Goal: Obtain resource: Download file/media

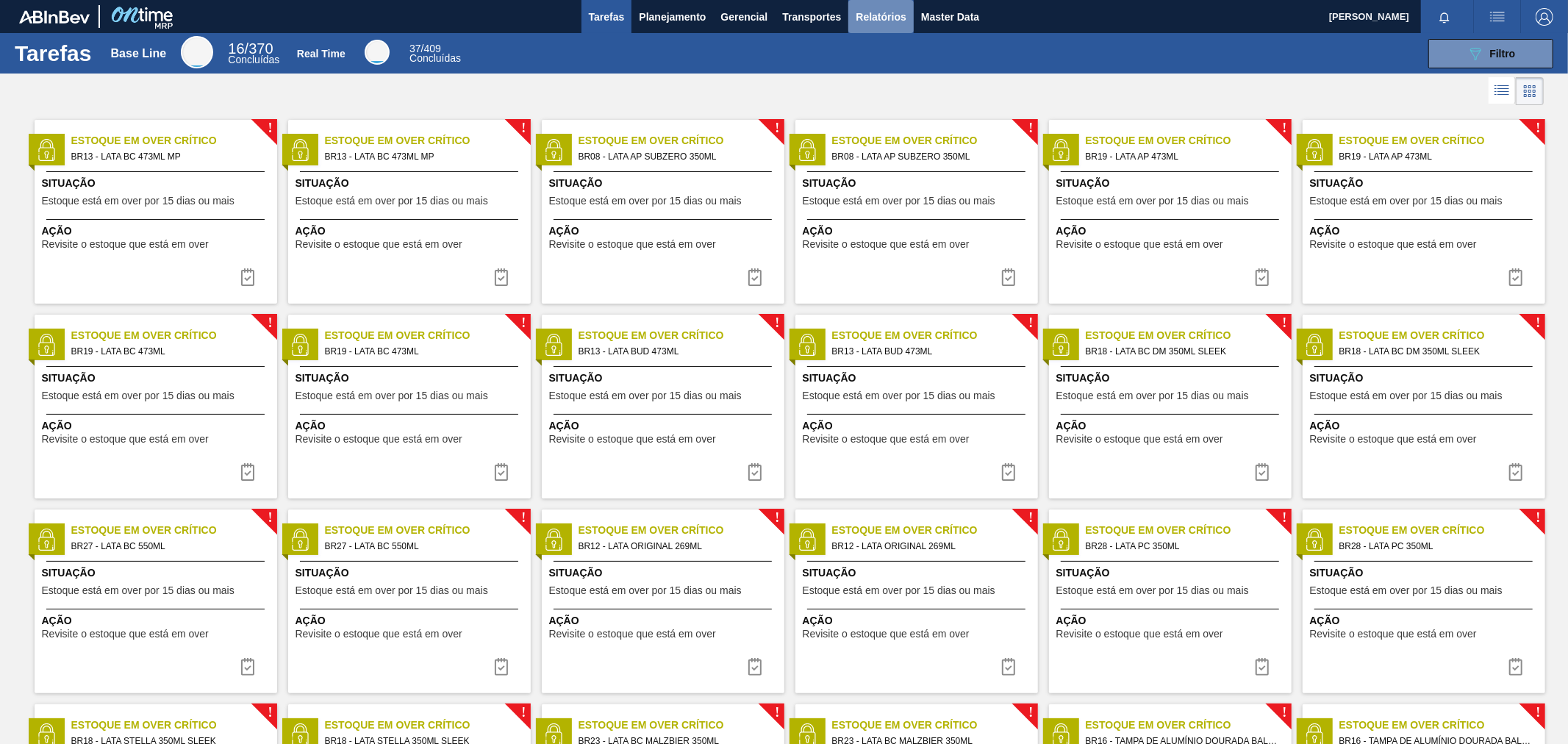
click at [890, 18] on span "Relatórios" at bounding box center [880, 17] width 50 height 18
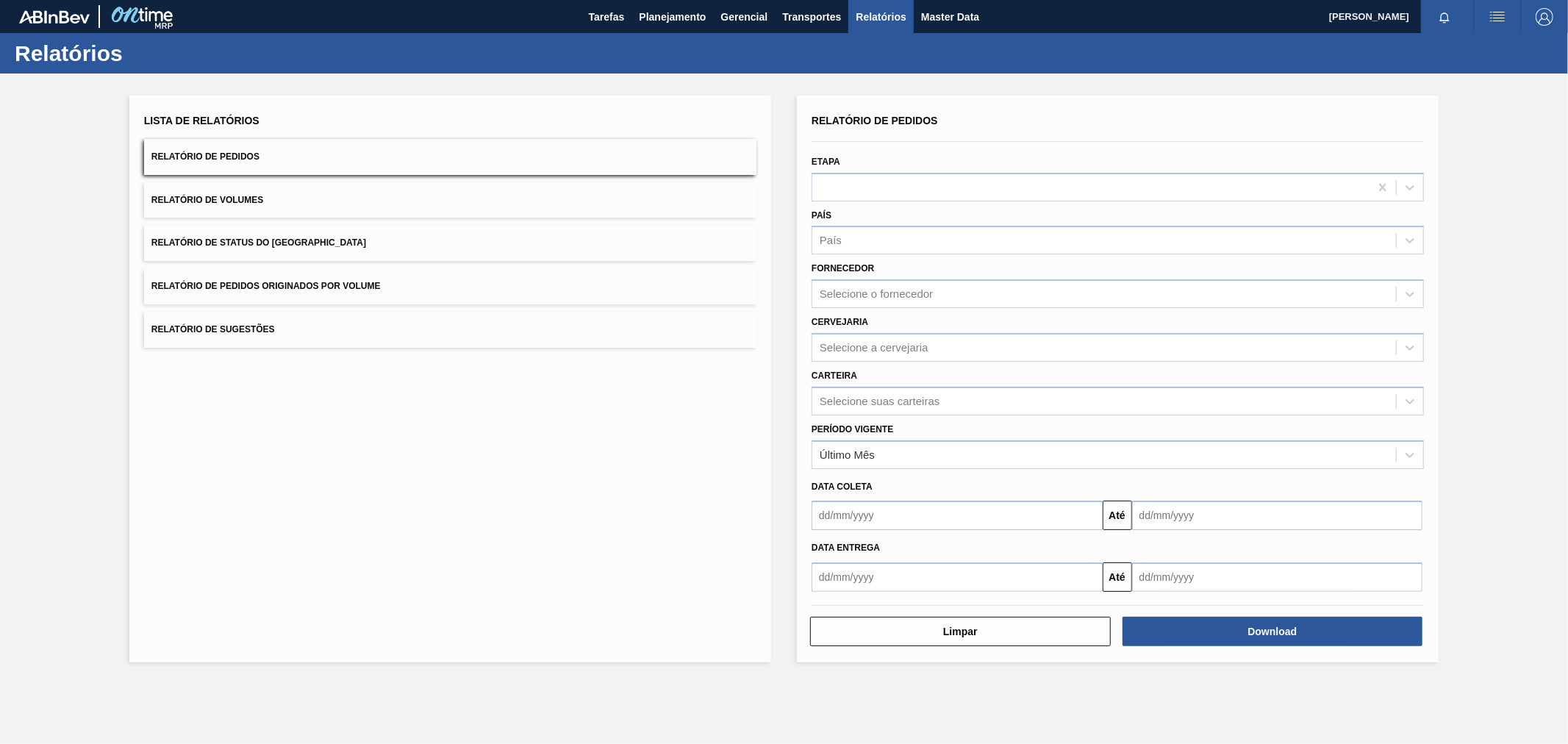
click at [247, 195] on span "Relatório de Volumes" at bounding box center [207, 200] width 112 height 10
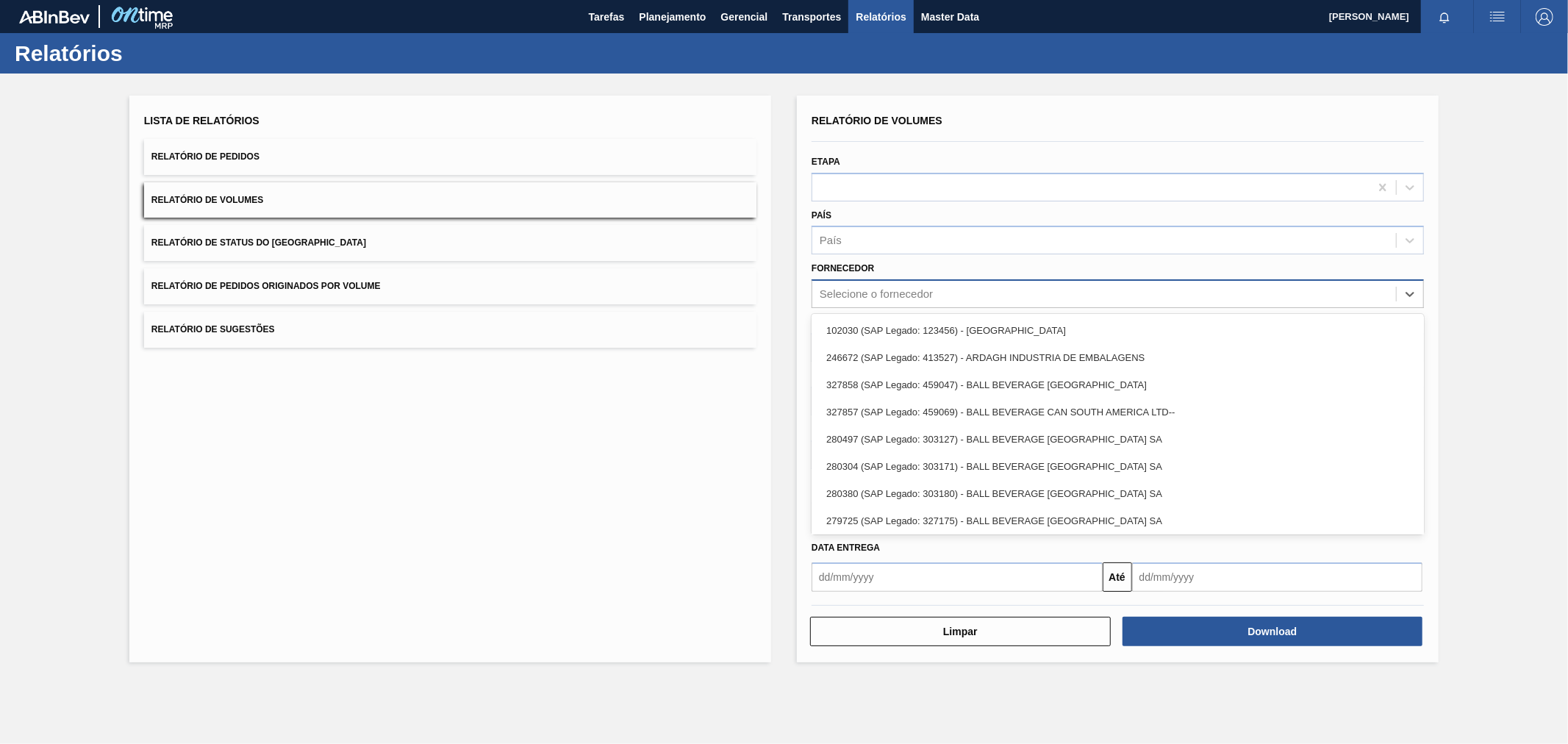
click at [892, 293] on div "Selecione o fornecedor" at bounding box center [876, 294] width 114 height 13
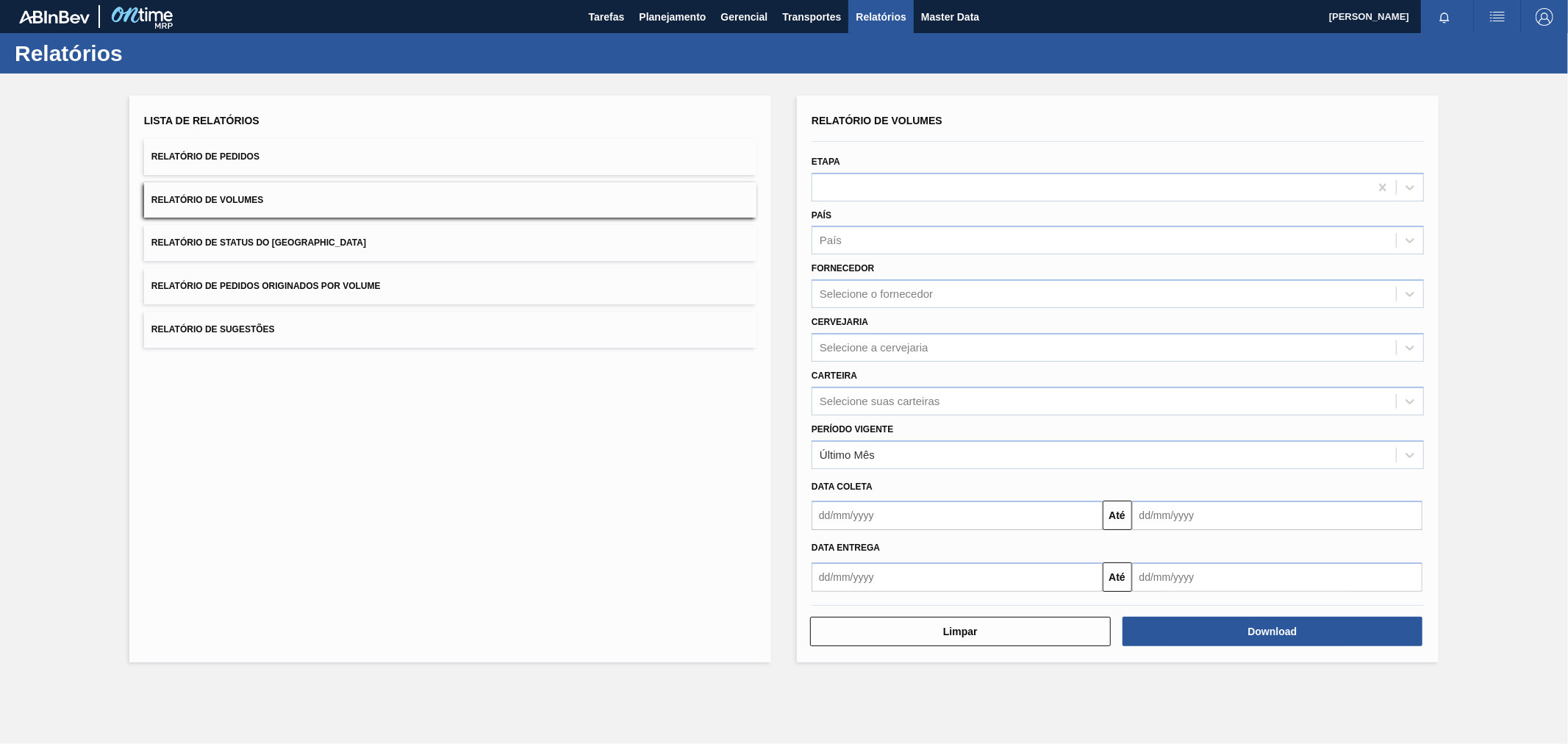
click at [905, 274] on div "Fornecedor Selecione o fornecedor" at bounding box center [1118, 283] width 612 height 50
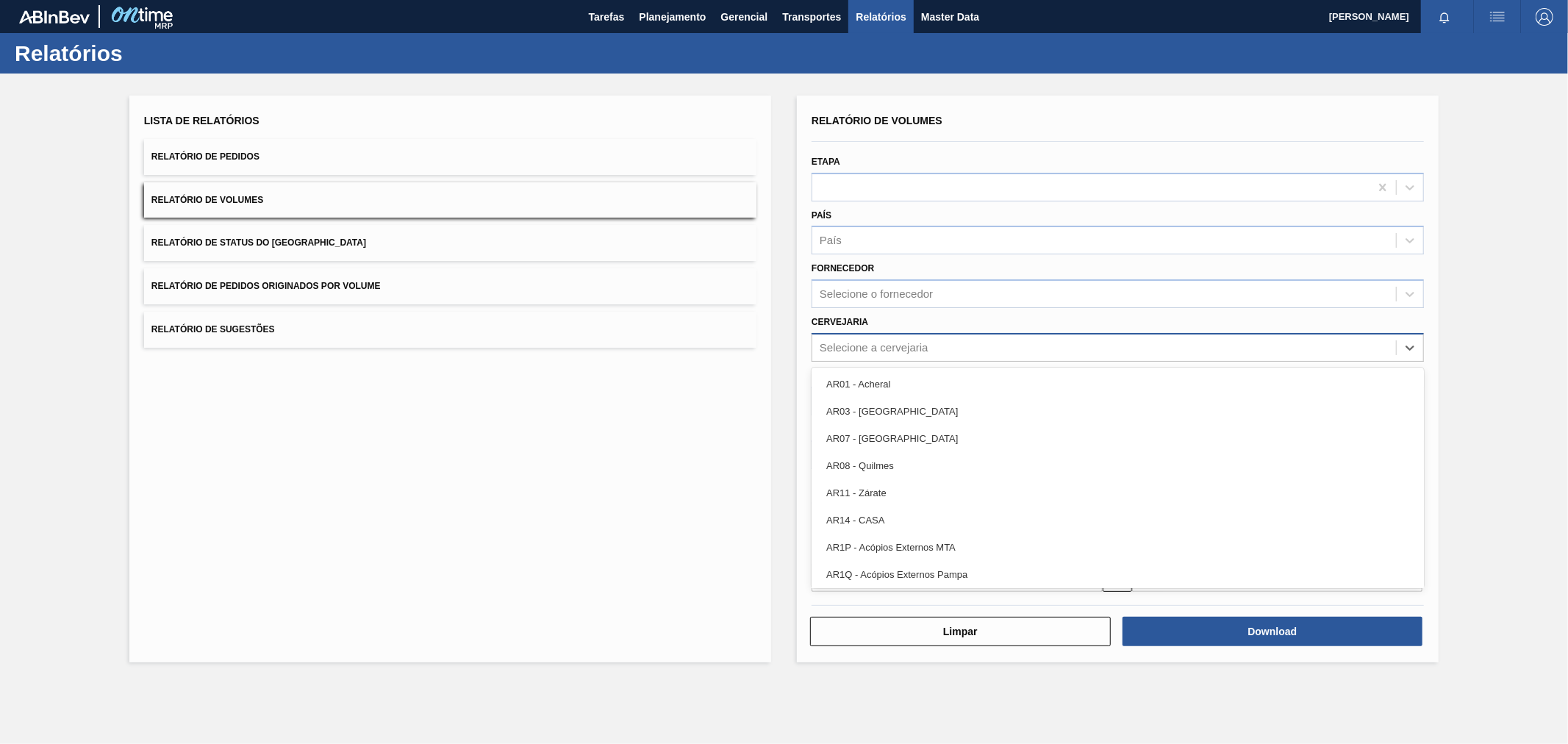
click at [889, 349] on div "Selecione a cervejaria" at bounding box center [874, 348] width 109 height 13
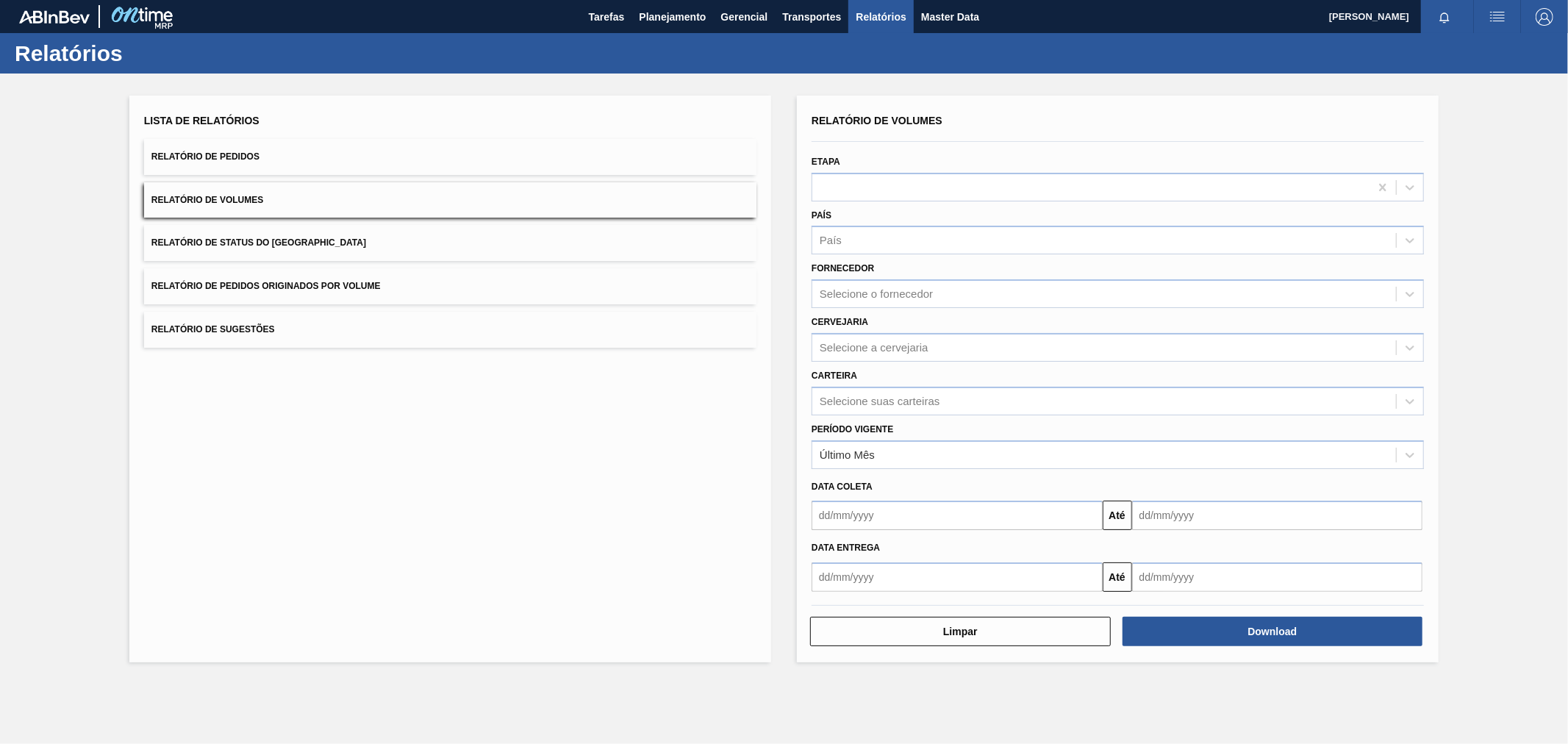
click at [894, 326] on div "Cervejaria Selecione a cervejaria" at bounding box center [1118, 337] width 612 height 50
click at [892, 401] on div "Selecione suas carteiras" at bounding box center [880, 402] width 120 height 13
type input "LATA"
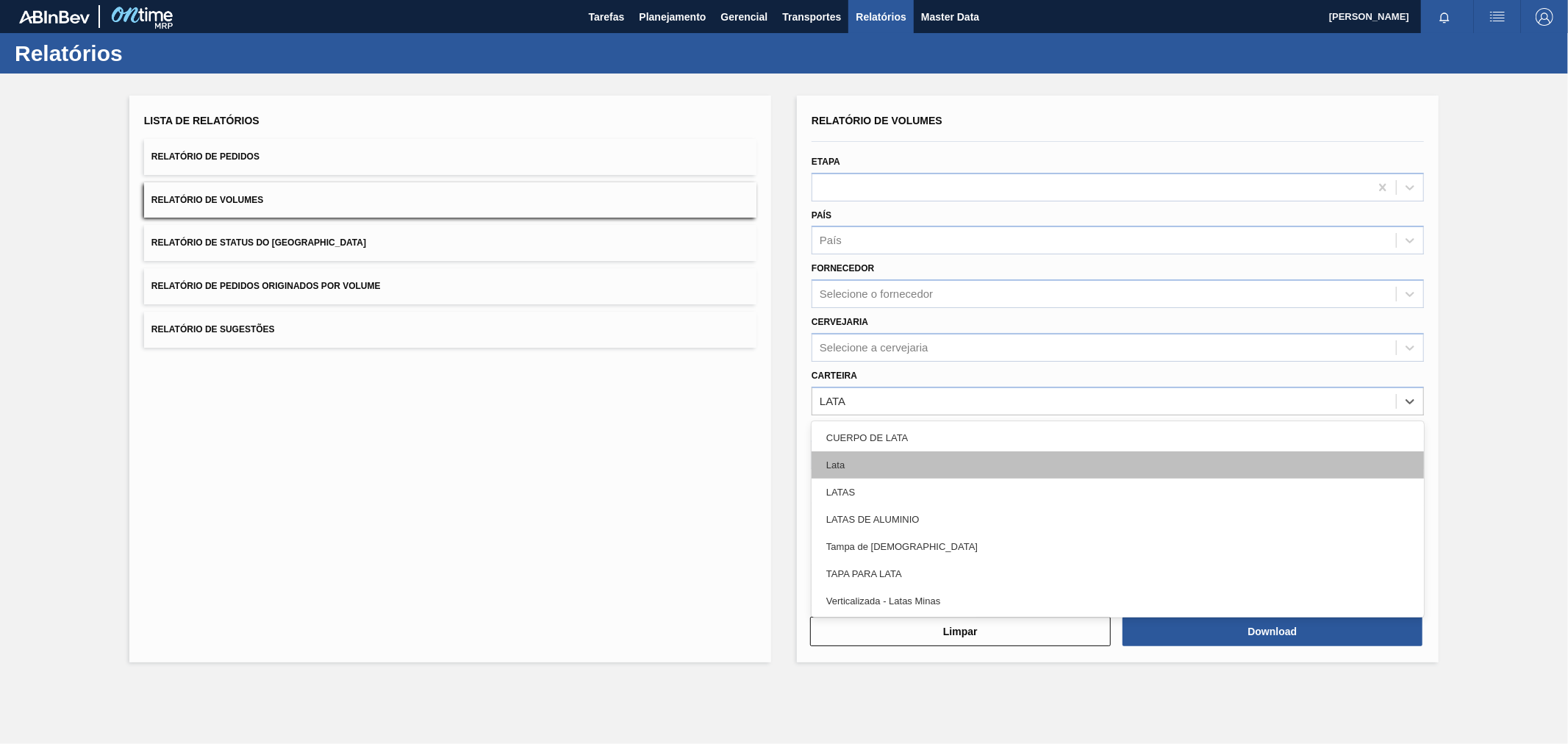
click at [852, 461] on div "Lata" at bounding box center [1118, 465] width 612 height 27
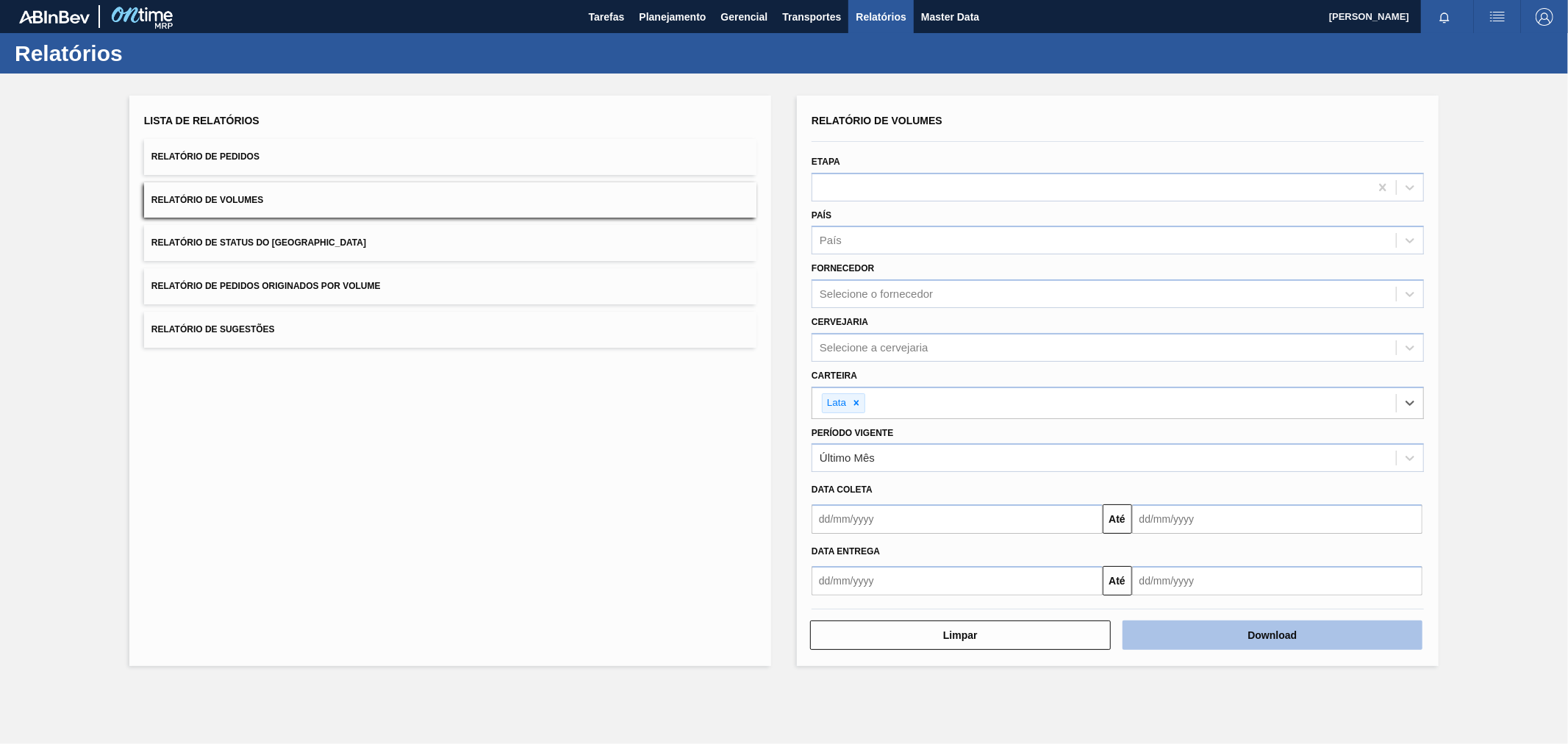
click at [1269, 637] on button "Download" at bounding box center [1273, 635] width 301 height 30
click at [255, 152] on span "Relatório de Pedidos" at bounding box center [205, 156] width 108 height 10
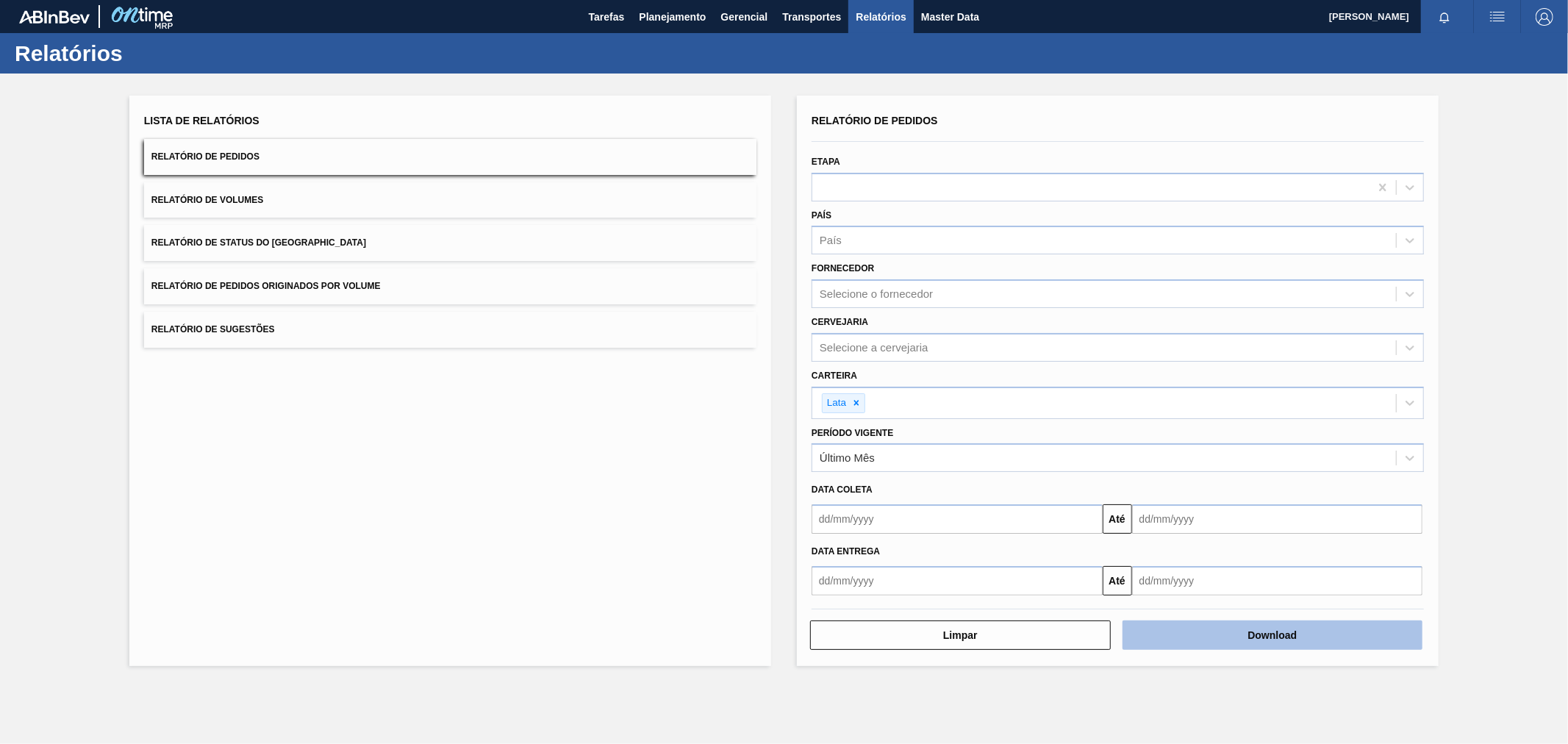
click at [1251, 622] on button "Download" at bounding box center [1273, 635] width 301 height 30
